Goal: Check status: Check status

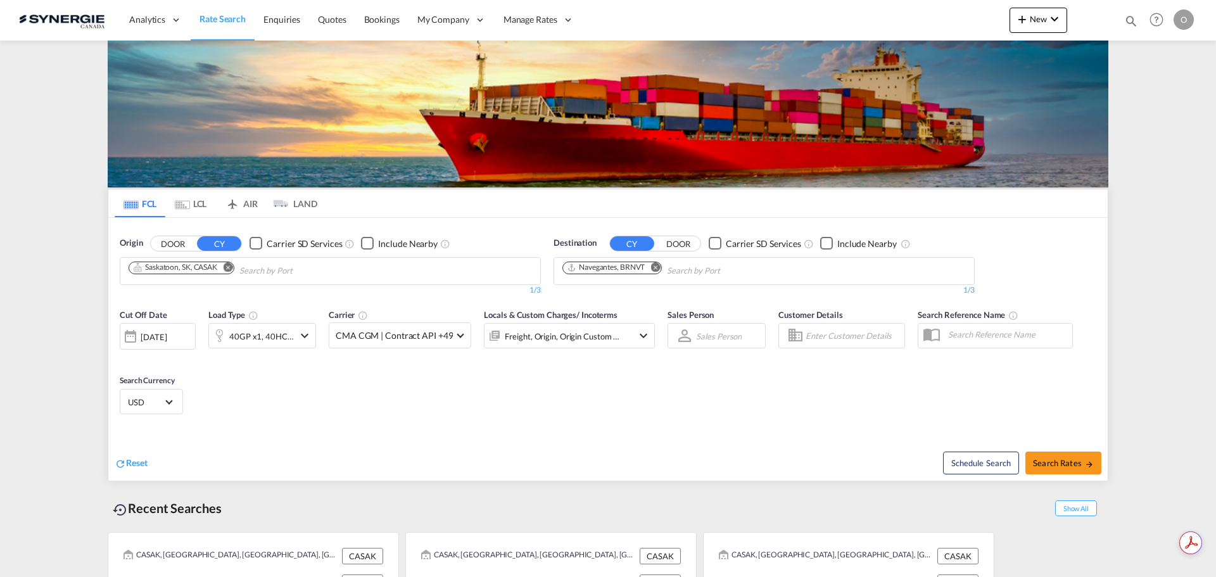
drag, startPoint x: 1129, startPoint y: 15, endPoint x: 1118, endPoint y: 23, distance: 13.7
click at [1129, 15] on md-icon "icon-magnify" at bounding box center [1131, 21] width 14 height 14
click at [937, 25] on select "Bookings Quotes Enquiries" at bounding box center [929, 20] width 60 height 23
select select "Quotes"
click at [899, 9] on select "Bookings Quotes Enquiries" at bounding box center [929, 20] width 60 height 23
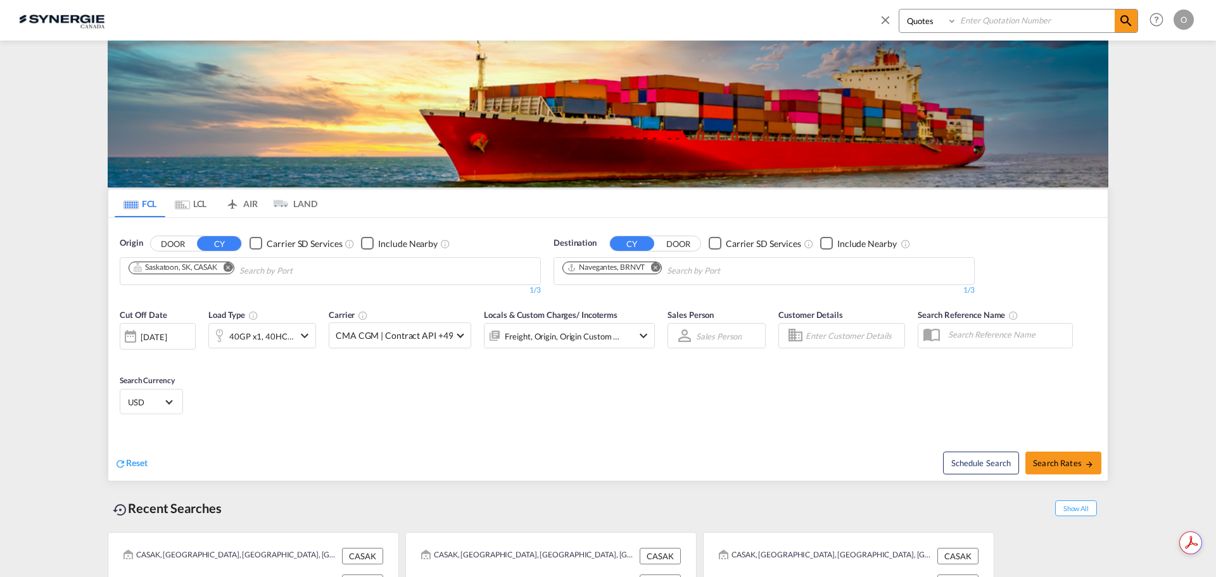
drag, startPoint x: 988, startPoint y: 7, endPoint x: 974, endPoint y: 25, distance: 23.1
click at [974, 25] on input at bounding box center [1036, 20] width 158 height 22
paste input "SYC000013670"
type input "SYC000013670"
click at [1125, 17] on md-icon "icon-magnify" at bounding box center [1125, 20] width 15 height 15
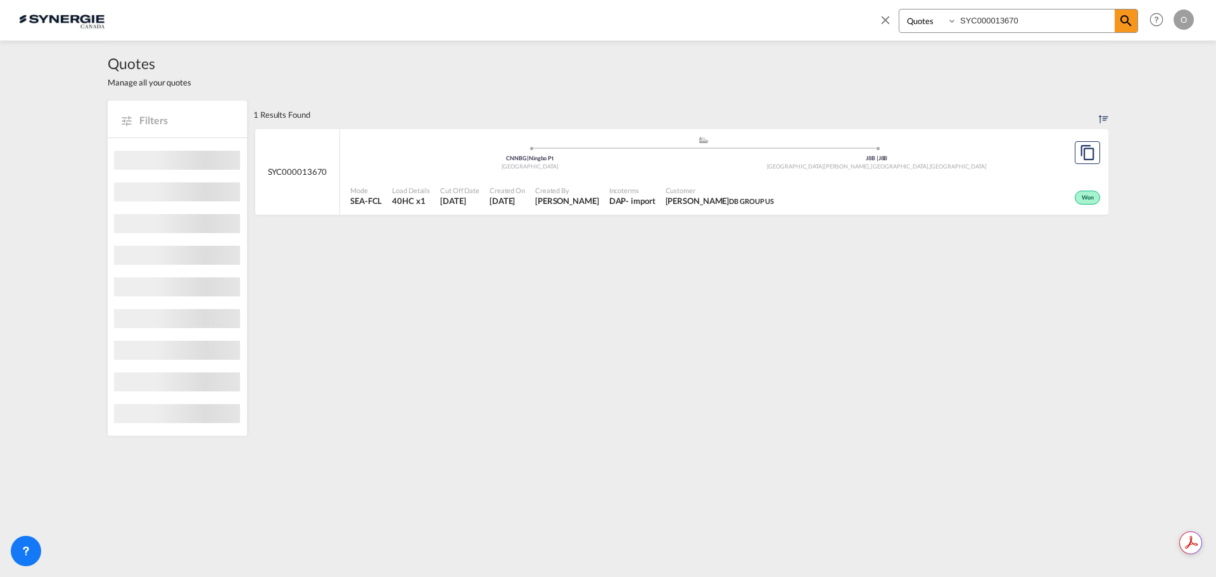
click at [894, 213] on div "Mode SEA-FCL Load Details 40HC x1 Cut Off Date 31 Jul 2025 Created On 31 Jul 20…" at bounding box center [724, 196] width 768 height 38
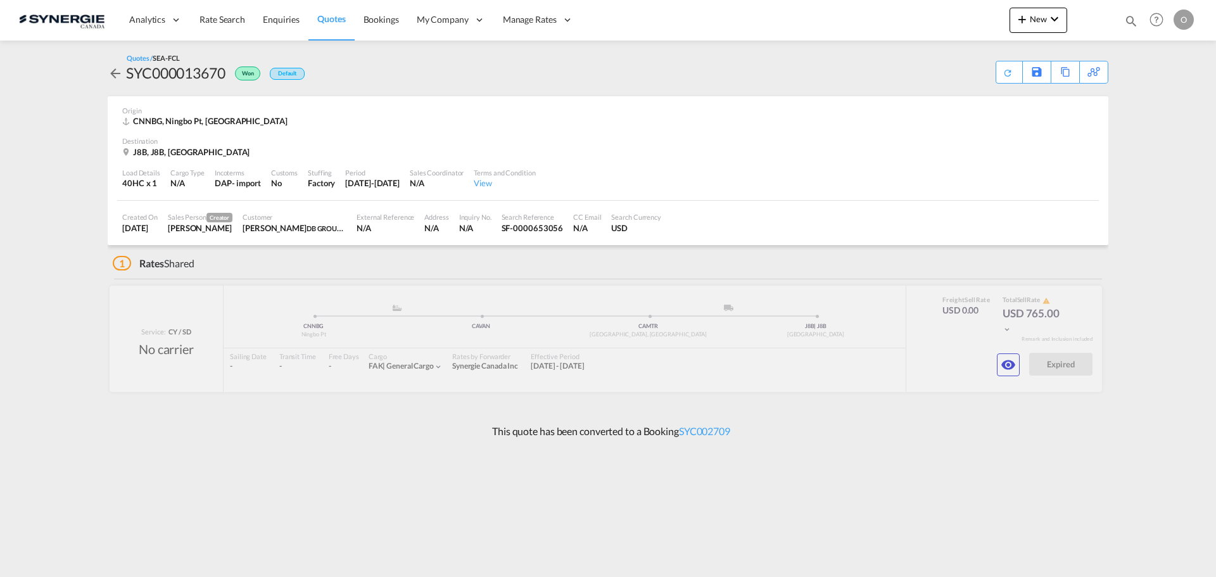
click at [1003, 360] on md-icon "icon-eye" at bounding box center [1008, 364] width 15 height 15
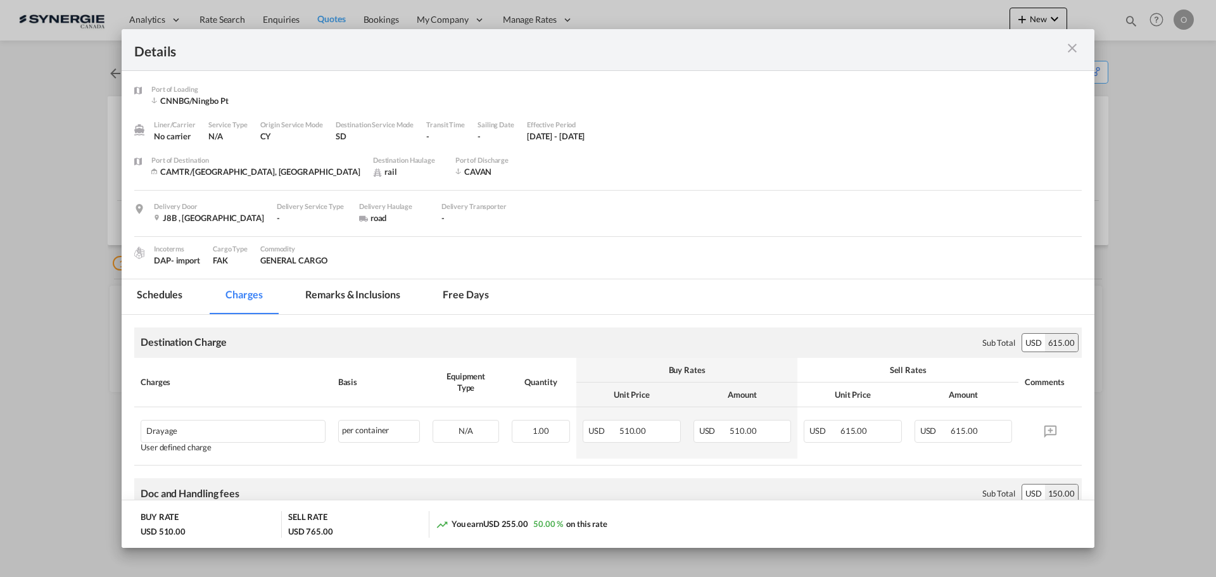
click at [376, 294] on md-tab-item "Remarks & Inclusions" at bounding box center [352, 296] width 125 height 35
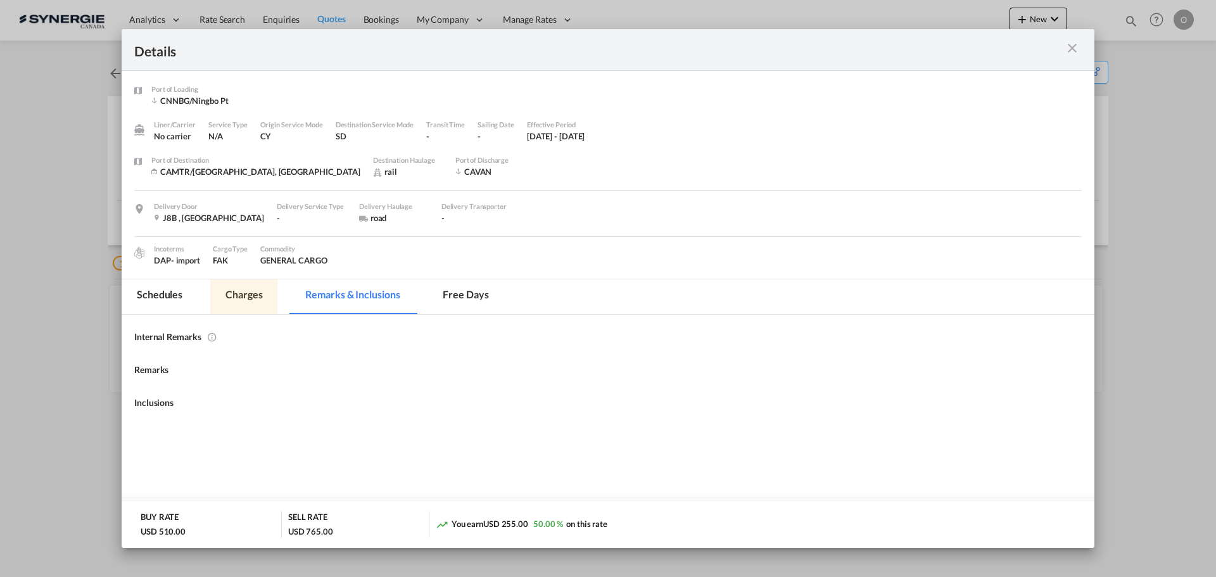
click at [236, 291] on md-tab-item "Charges" at bounding box center [243, 296] width 67 height 35
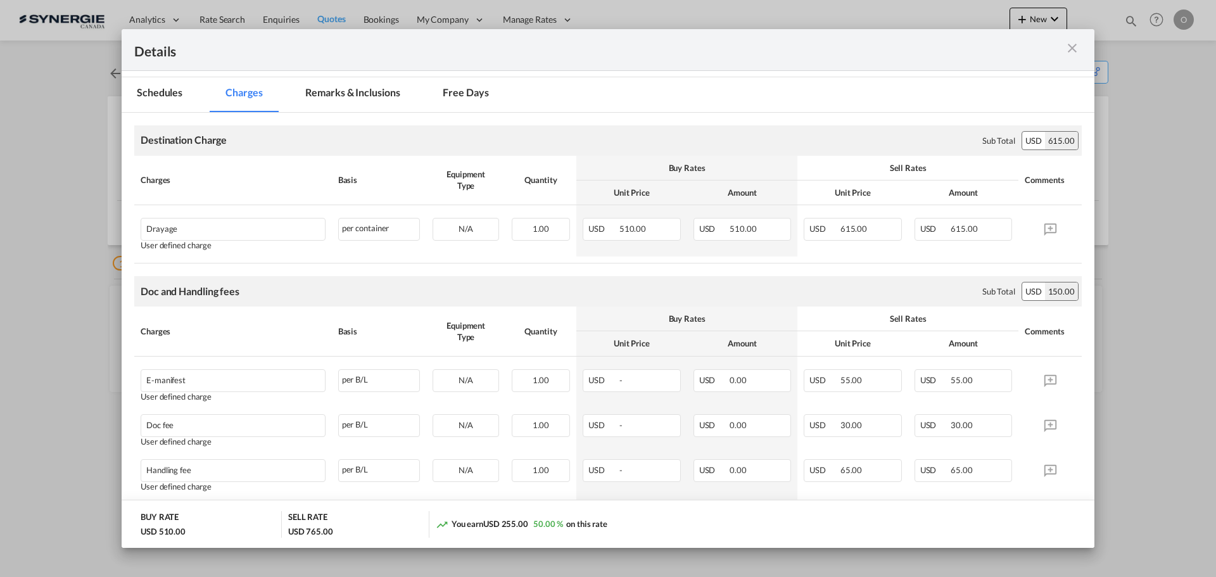
scroll to position [253, 0]
